Goal: Task Accomplishment & Management: Use online tool/utility

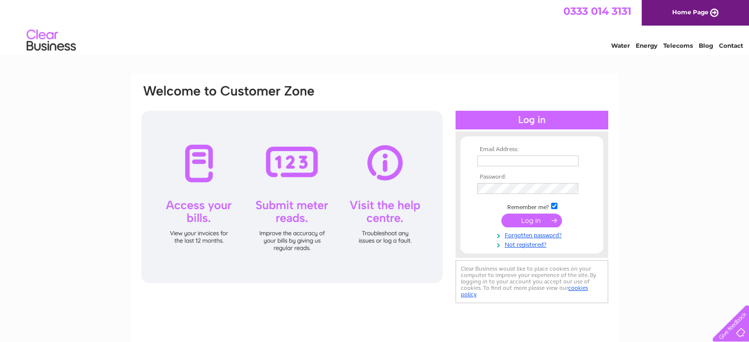
type input "nick@kitchensbynickmcnally.co.uk"
click at [532, 222] on input "submit" at bounding box center [531, 221] width 61 height 14
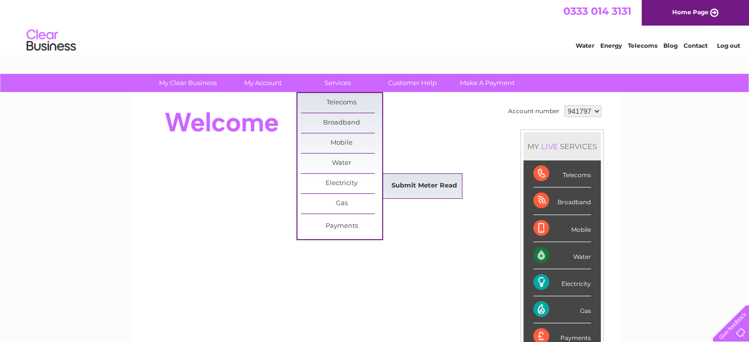
click at [398, 187] on link "Submit Meter Read" at bounding box center [424, 186] width 81 height 20
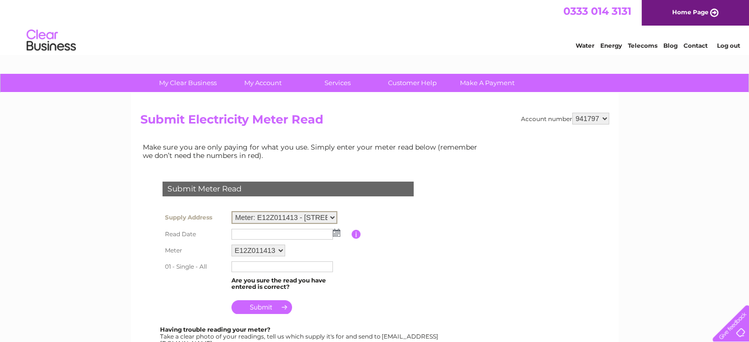
click at [333, 218] on select "Meter: E12Z011413 - 6 North Leith Sands, Edinburgh, EH6 4ER Meter: 19094344 - 2…" at bounding box center [284, 217] width 106 height 13
select select "130703"
click at [231, 211] on select "Meter: E12Z011413 - 6 North Leith Sands, Edinburgh, EH6 4ER Meter: 19094344 - 2…" at bounding box center [284, 217] width 106 height 13
click at [336, 231] on img at bounding box center [336, 232] width 7 height 8
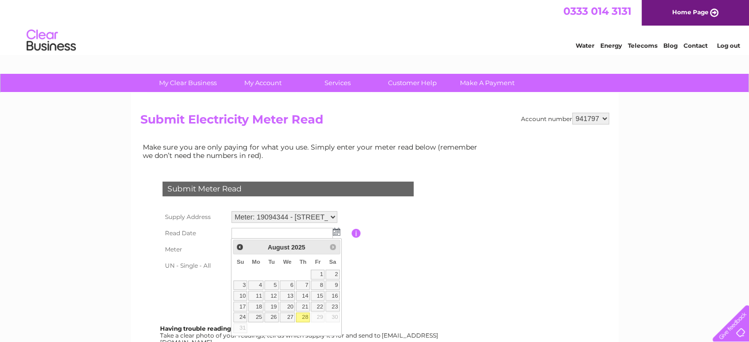
click at [303, 315] on link "28" at bounding box center [303, 318] width 14 height 10
type input "2025/08/28"
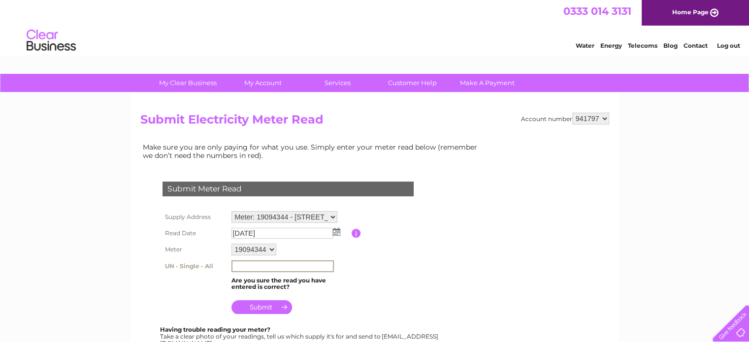
click at [268, 261] on input "text" at bounding box center [282, 267] width 102 height 12
type input "1729"
click at [268, 307] on input "submit" at bounding box center [261, 307] width 61 height 14
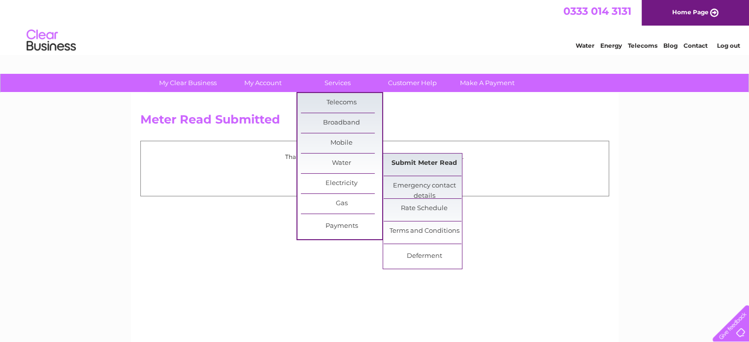
click at [418, 163] on link "Submit Meter Read" at bounding box center [424, 164] width 81 height 20
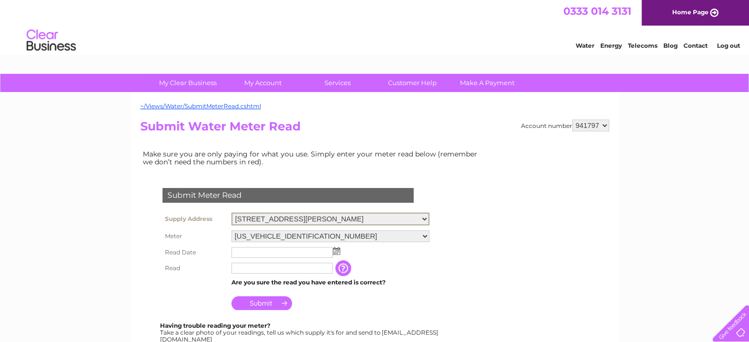
click at [424, 220] on select "6 North Leith Sands, Edinburgh, Midlothian, EH6 4ER 25 North Leith Sands, Edinb…" at bounding box center [330, 219] width 198 height 13
select select "288780"
click at [231, 213] on select "6 North Leith Sands, Edinburgh, Midlothian, EH6 4ER 25 North Leith Sands, Edinb…" at bounding box center [330, 219] width 198 height 13
click at [339, 251] on img at bounding box center [336, 250] width 7 height 8
click at [337, 250] on img at bounding box center [336, 250] width 7 height 8
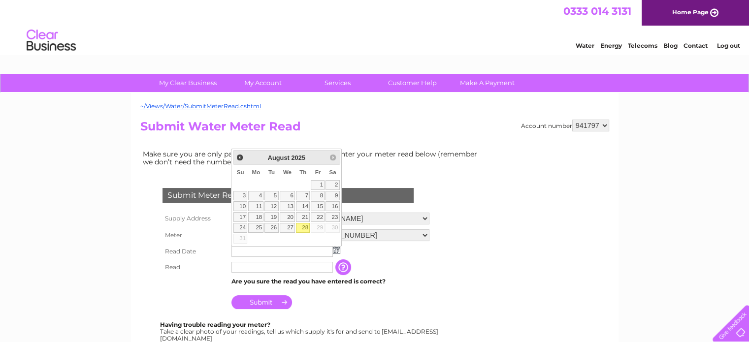
click at [306, 226] on link "28" at bounding box center [303, 228] width 14 height 10
type input "2025/08/28"
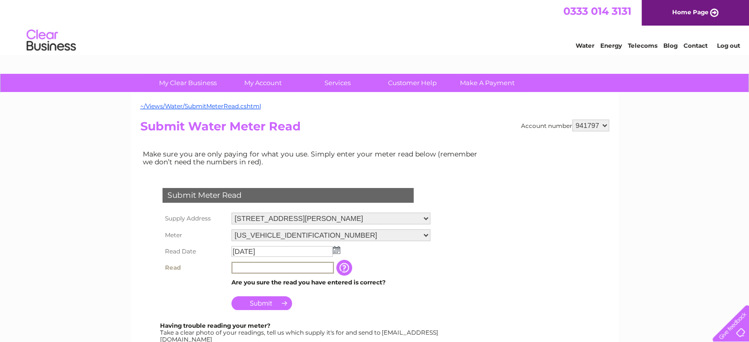
click at [275, 267] on input "text" at bounding box center [282, 268] width 102 height 12
type input "017"
click at [273, 305] on input "Submit" at bounding box center [261, 303] width 61 height 14
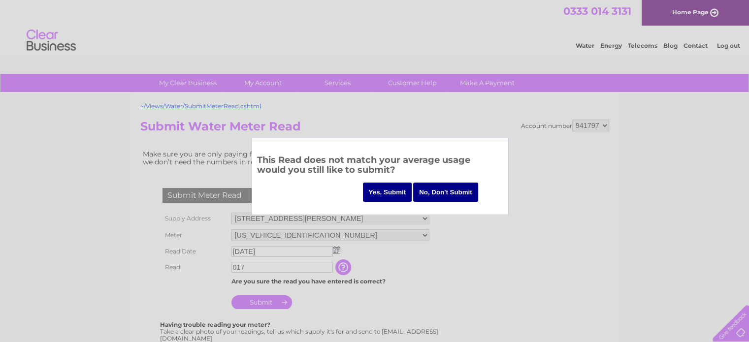
click at [383, 194] on input "Yes, Submit" at bounding box center [387, 192] width 49 height 19
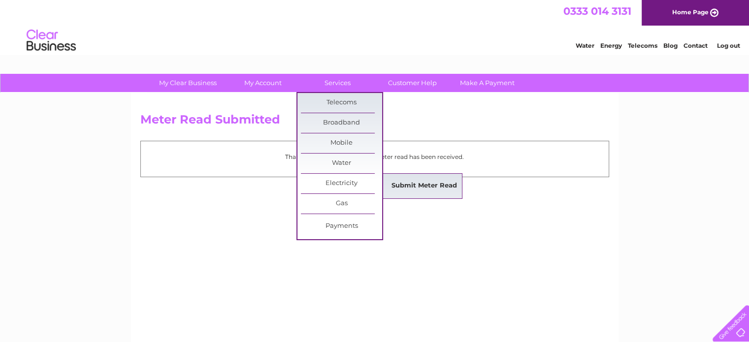
click at [403, 184] on link "Submit Meter Read" at bounding box center [424, 186] width 81 height 20
click at [419, 182] on link "Submit Meter Read" at bounding box center [424, 186] width 81 height 20
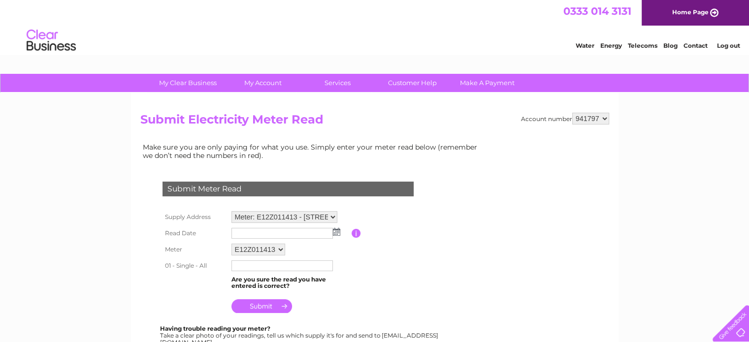
click at [335, 232] on img at bounding box center [336, 232] width 7 height 8
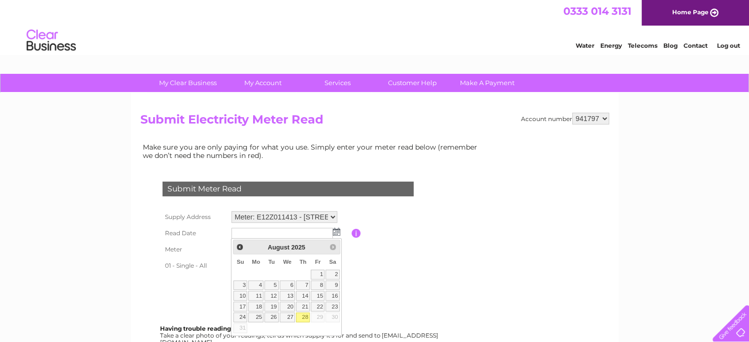
click at [302, 315] on link "28" at bounding box center [303, 318] width 14 height 10
type input "2025/08/28"
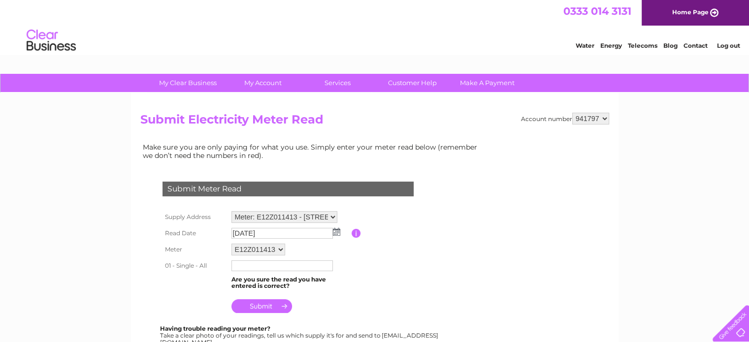
click at [290, 263] on input "text" at bounding box center [281, 266] width 101 height 11
type input "121972"
click at [264, 303] on input "submit" at bounding box center [261, 306] width 61 height 14
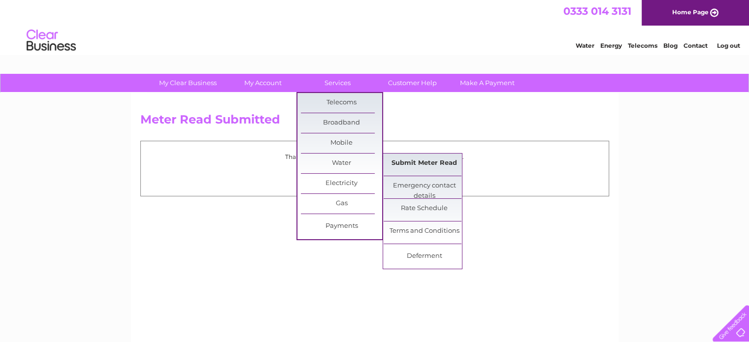
click at [437, 165] on link "Submit Meter Read" at bounding box center [424, 164] width 81 height 20
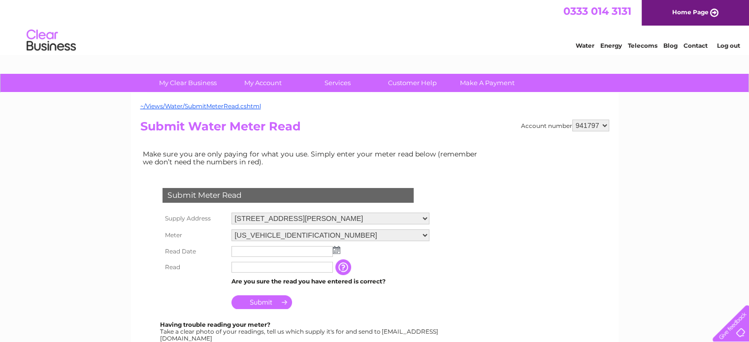
click at [335, 249] on img at bounding box center [336, 250] width 7 height 8
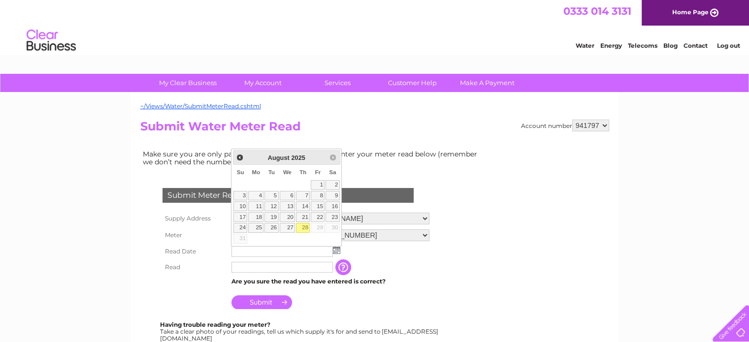
click at [300, 229] on link "28" at bounding box center [303, 228] width 14 height 10
type input "[DATE]"
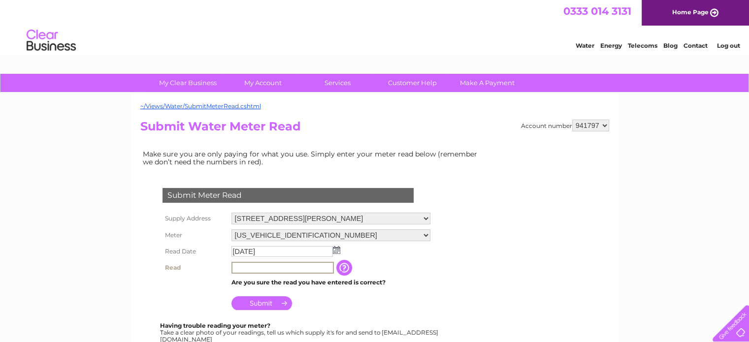
click at [272, 264] on input "text" at bounding box center [282, 268] width 102 height 12
type input "245"
click at [267, 301] on input "Submit" at bounding box center [261, 303] width 61 height 14
